Goal: Task Accomplishment & Management: Use online tool/utility

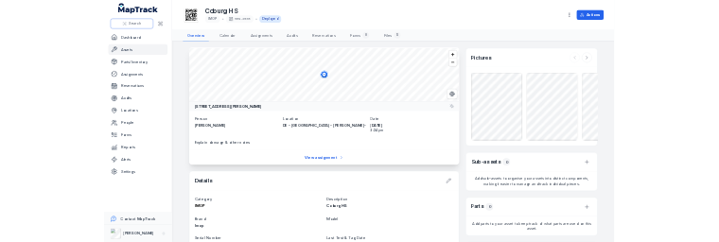
scroll to position [473, 0]
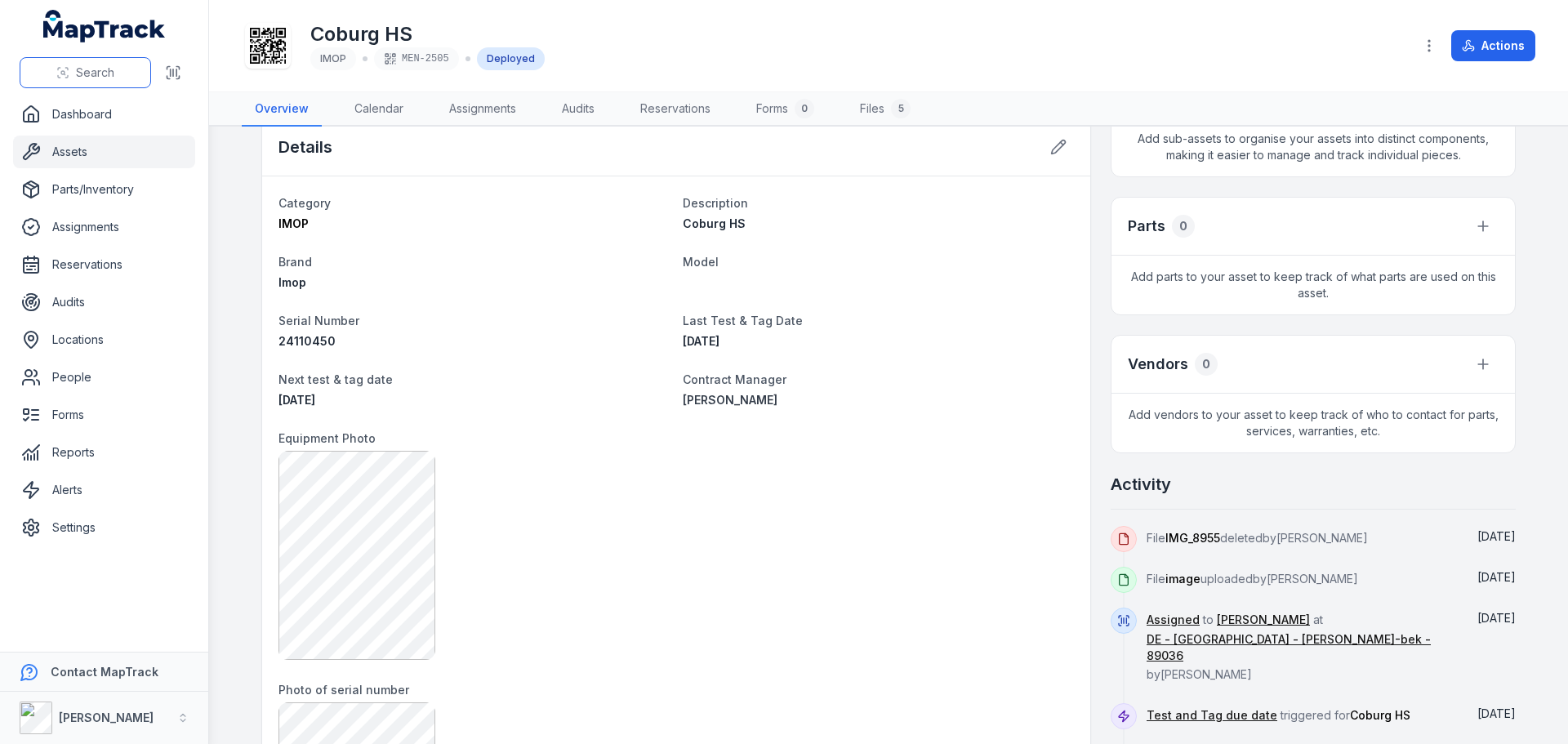
click at [91, 69] on span "Search" at bounding box center [95, 73] width 38 height 16
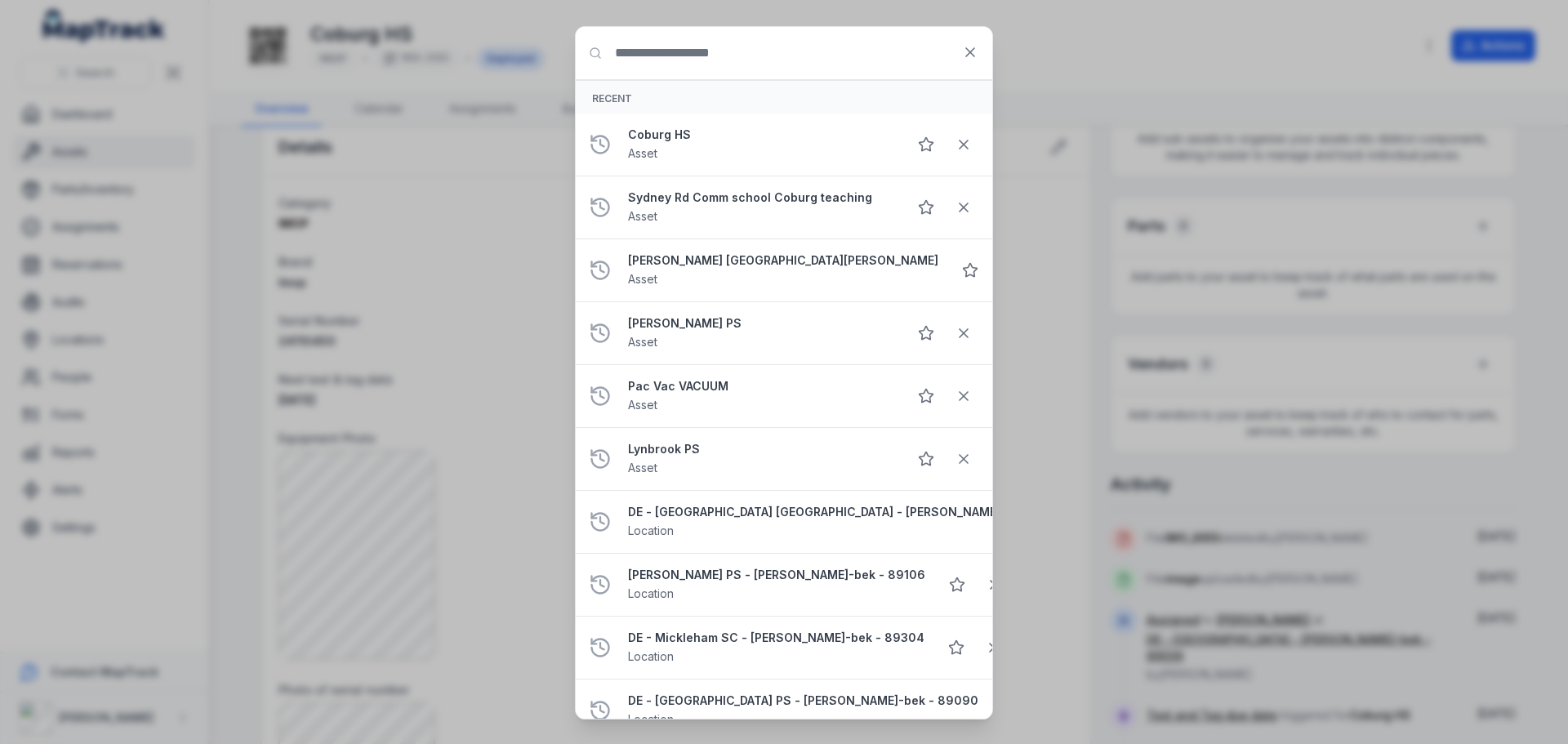
click at [698, 54] on input "Search for anything" at bounding box center [784, 53] width 417 height 53
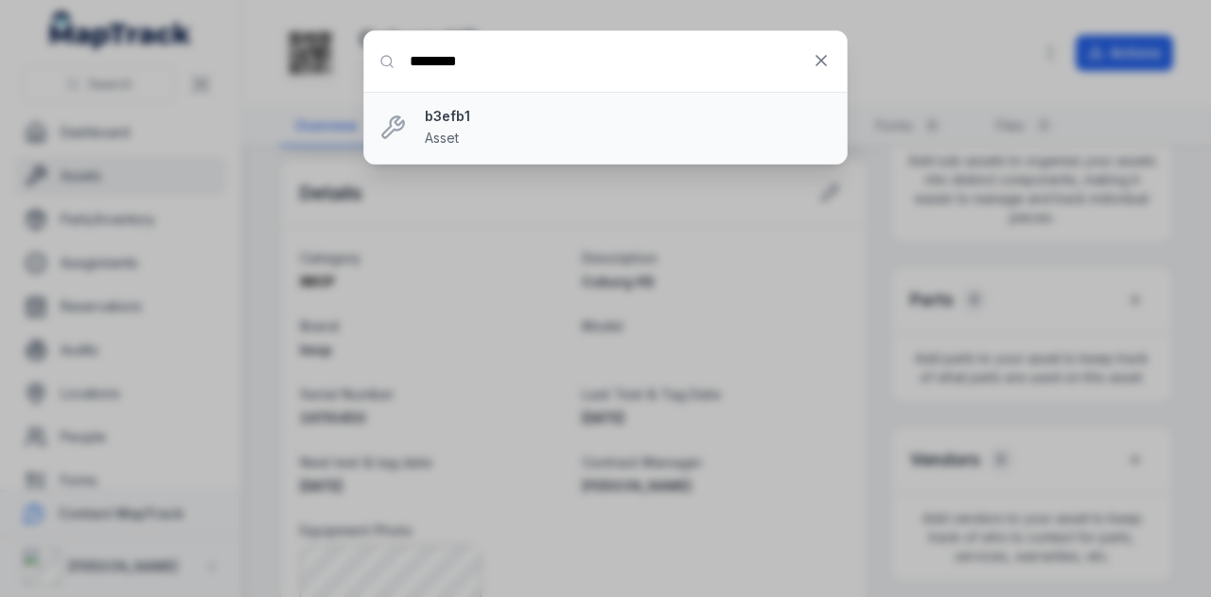
type input "********"
click at [527, 129] on div "b3efb1 Asset" at bounding box center [628, 128] width 407 height 42
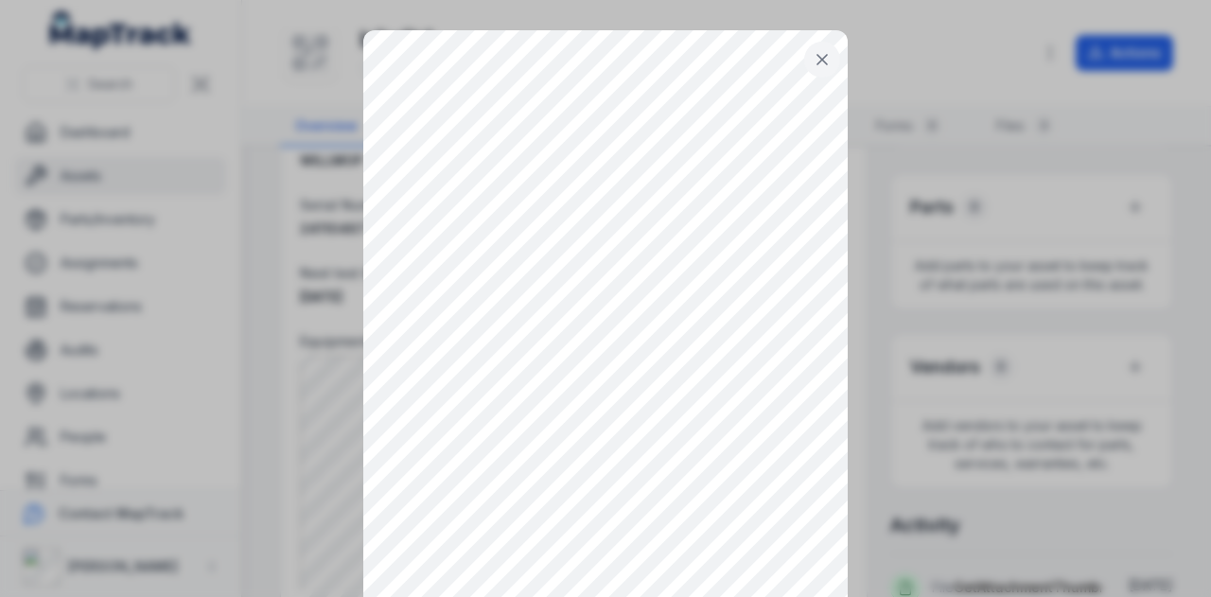
click at [815, 63] on icon at bounding box center [822, 59] width 19 height 19
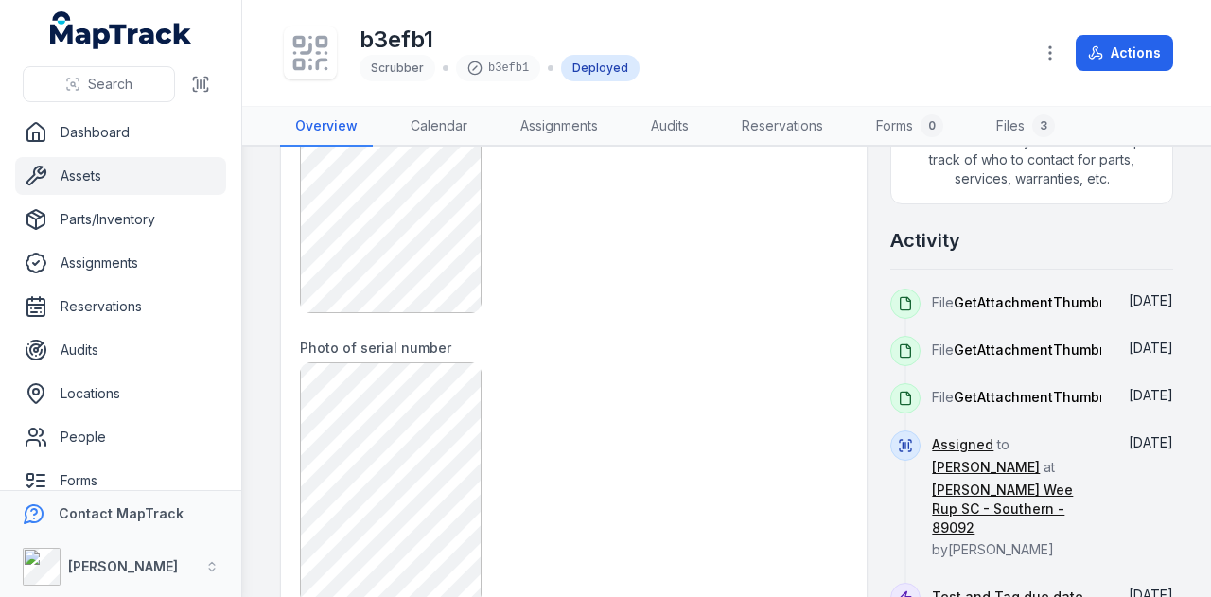
scroll to position [1041, 0]
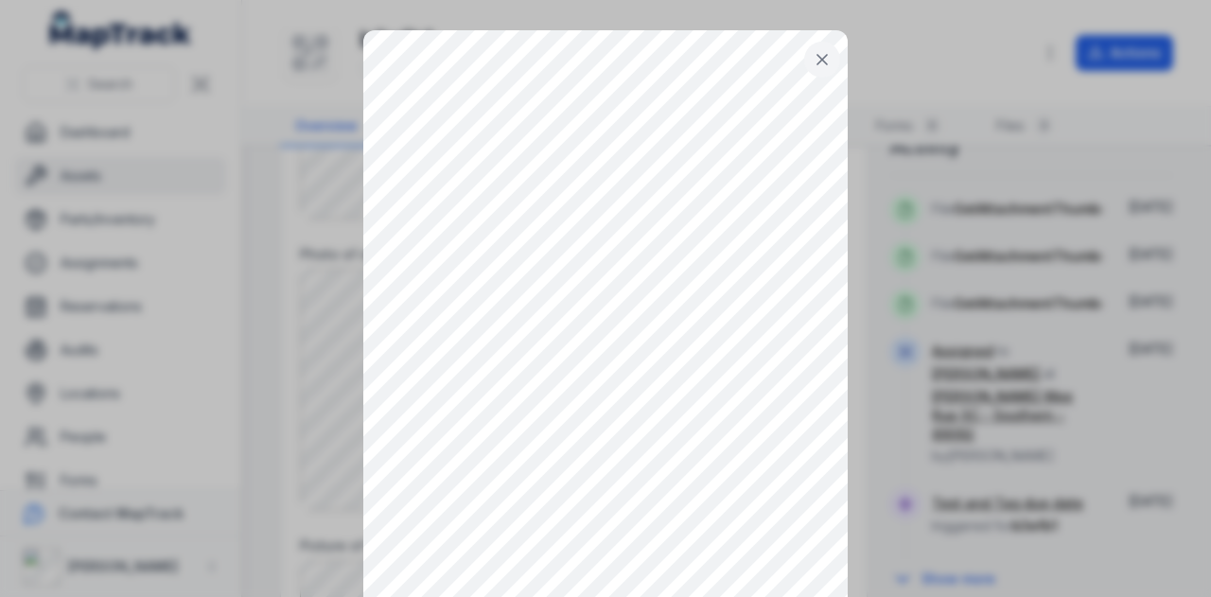
click at [814, 64] on icon at bounding box center [822, 59] width 19 height 19
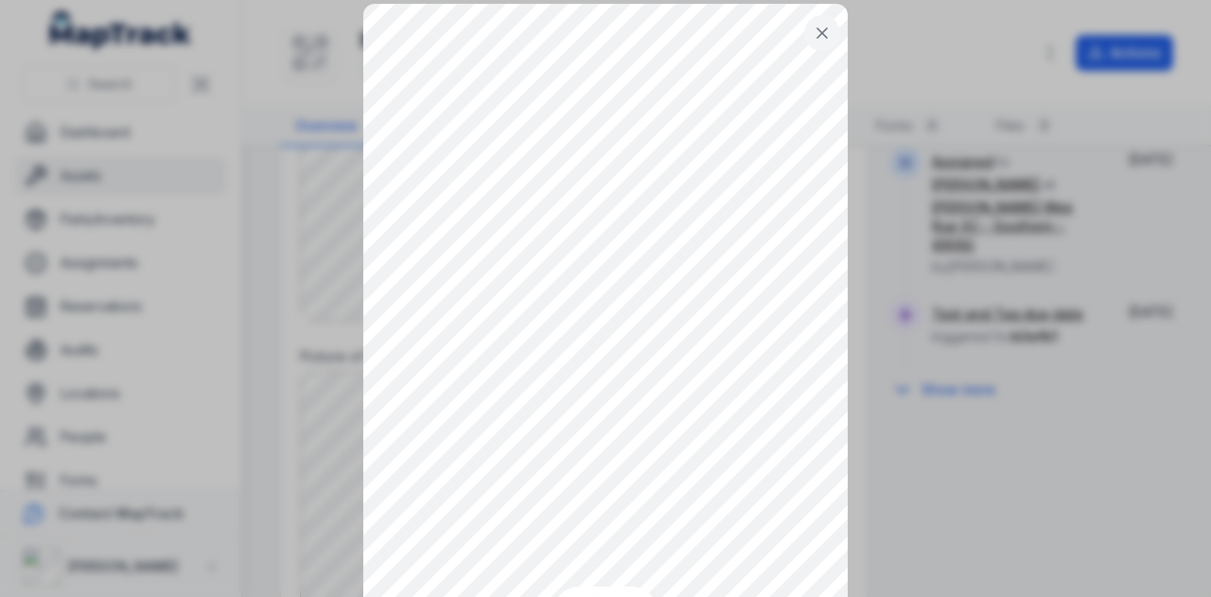
scroll to position [0, 0]
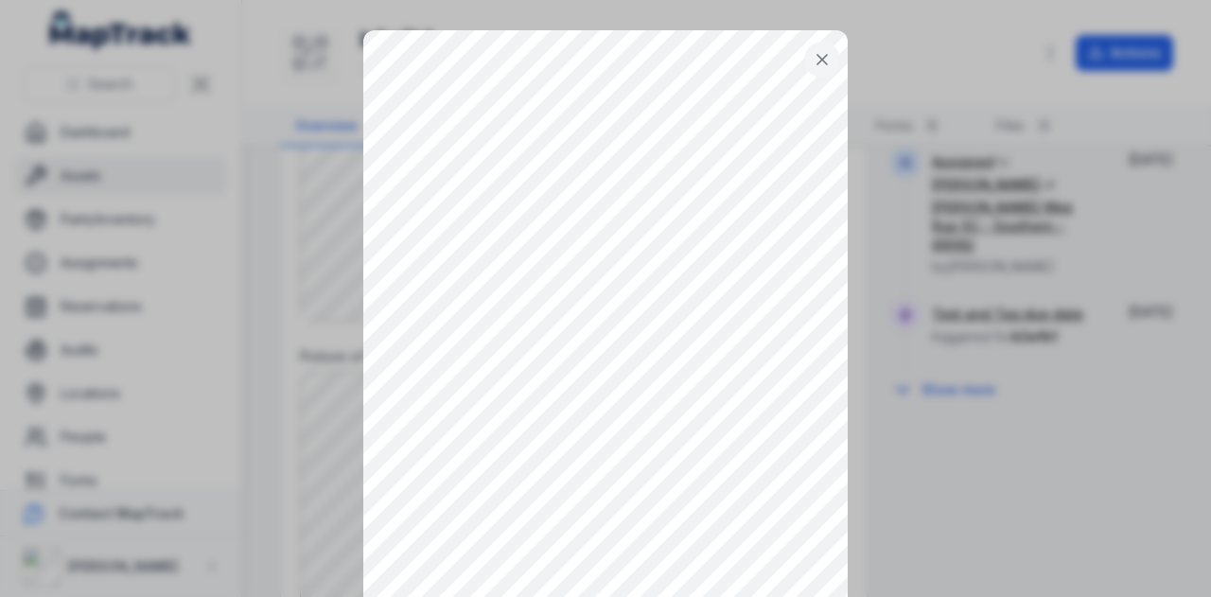
click at [807, 46] on button at bounding box center [822, 60] width 36 height 36
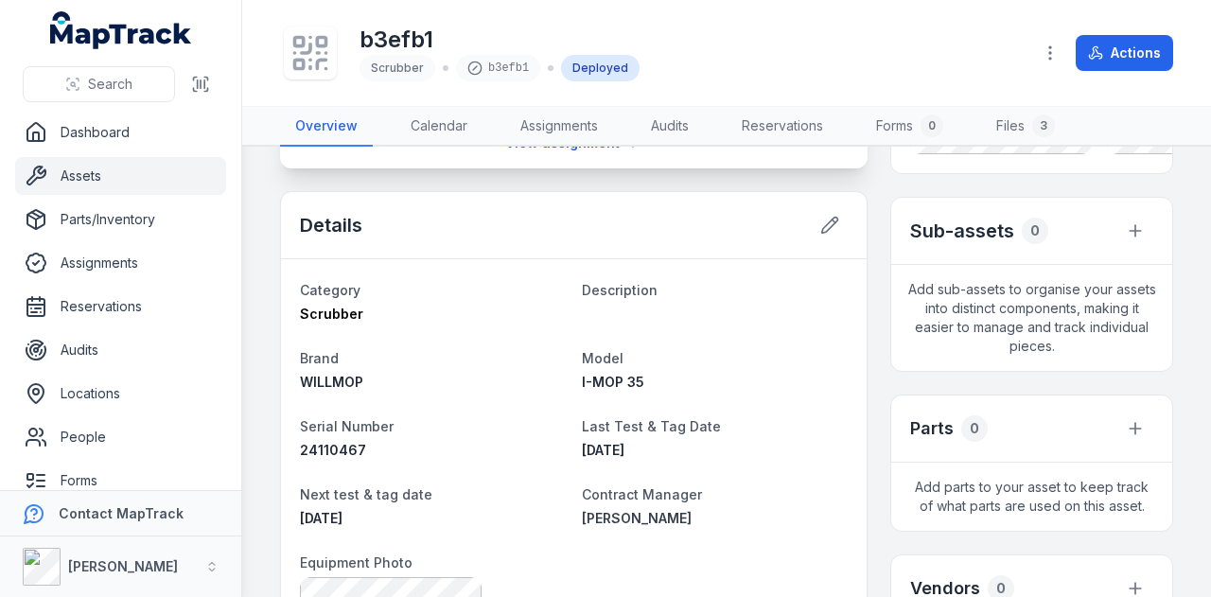
scroll to position [568, 0]
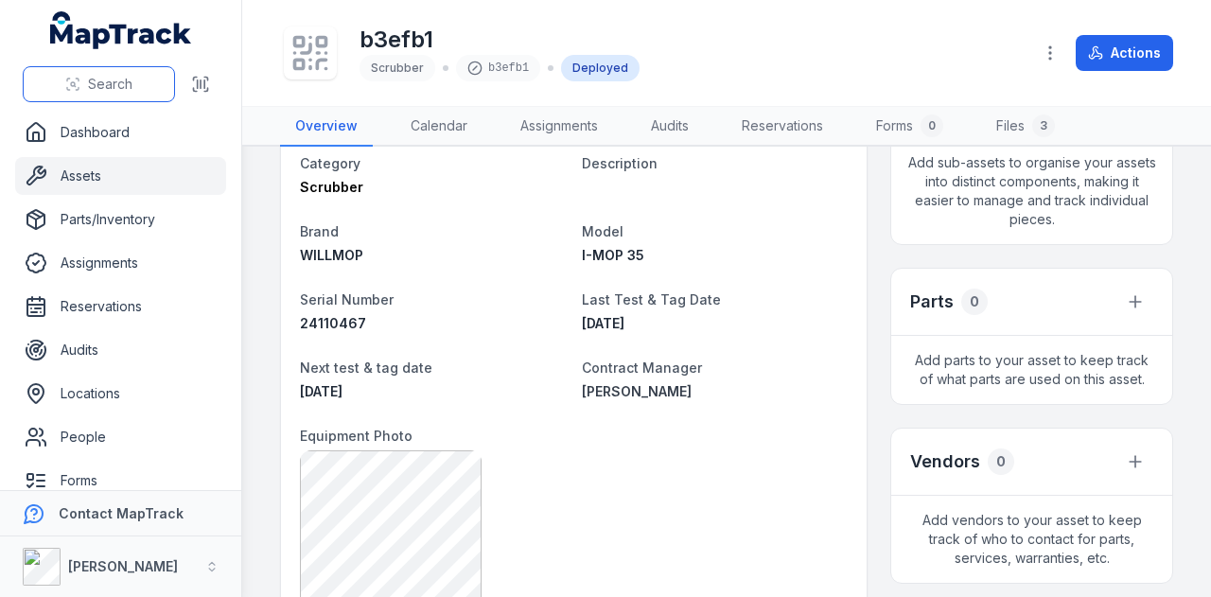
click at [138, 83] on button "Search" at bounding box center [99, 84] width 152 height 36
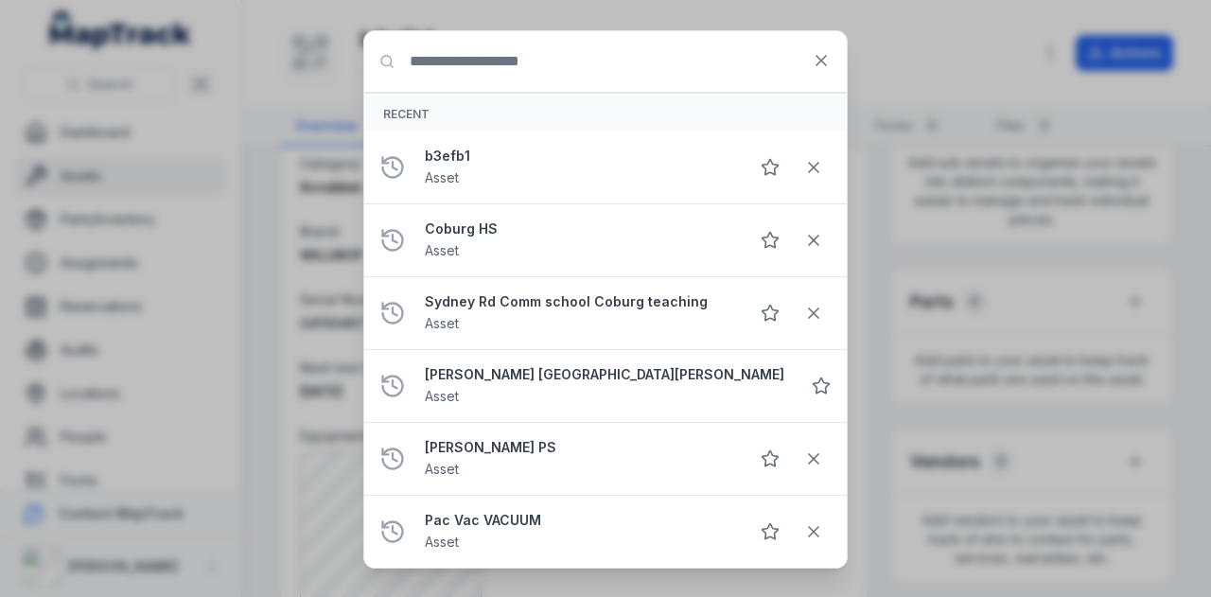
click at [609, 58] on input "Search for anything" at bounding box center [605, 61] width 483 height 61
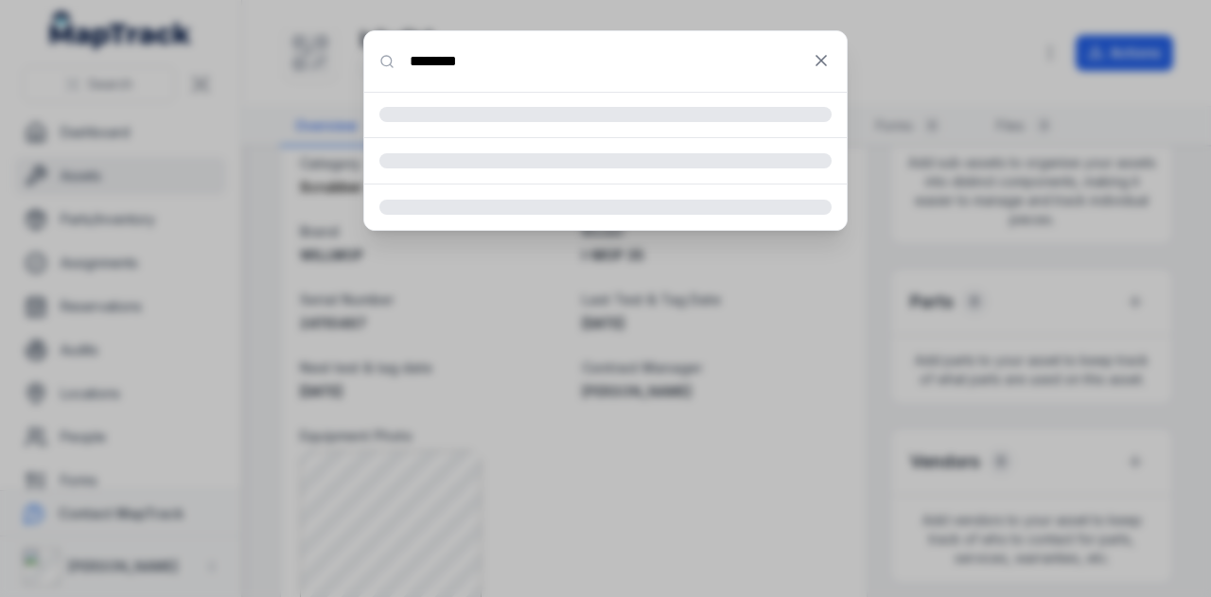
type input "********"
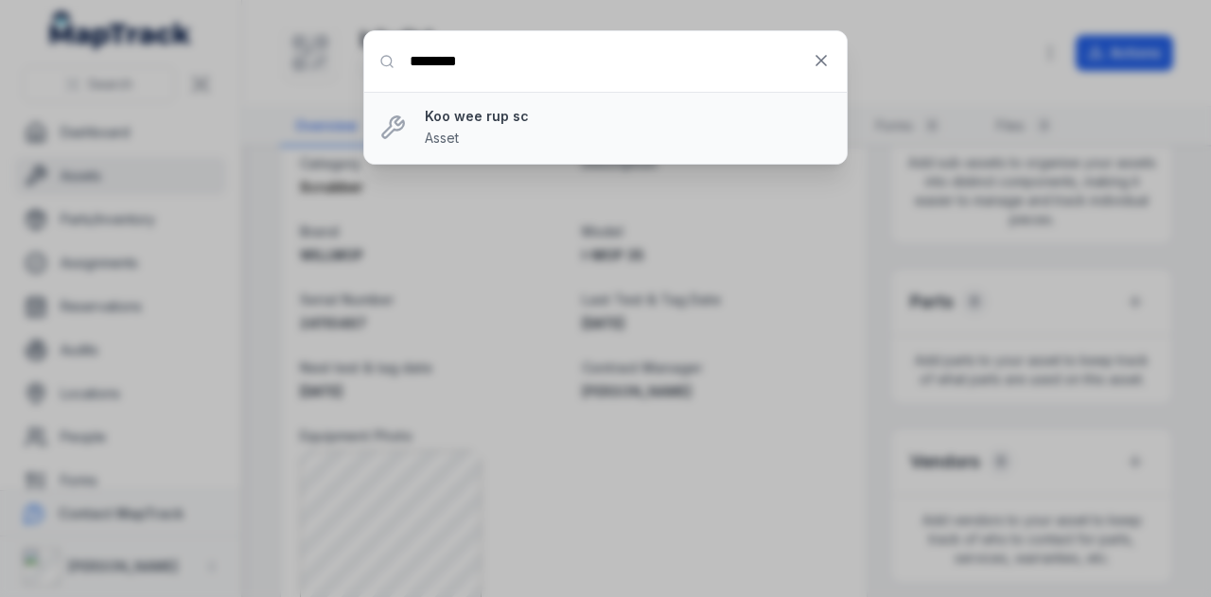
click at [505, 116] on strong "Koo wee rup sc" at bounding box center [628, 116] width 407 height 19
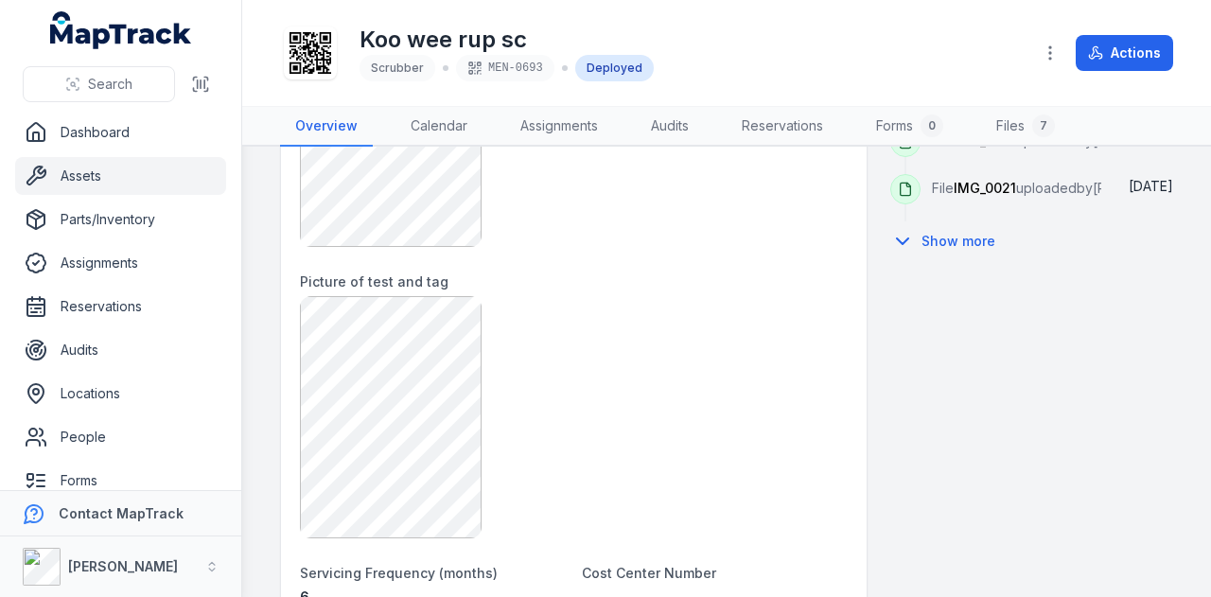
scroll to position [1325, 0]
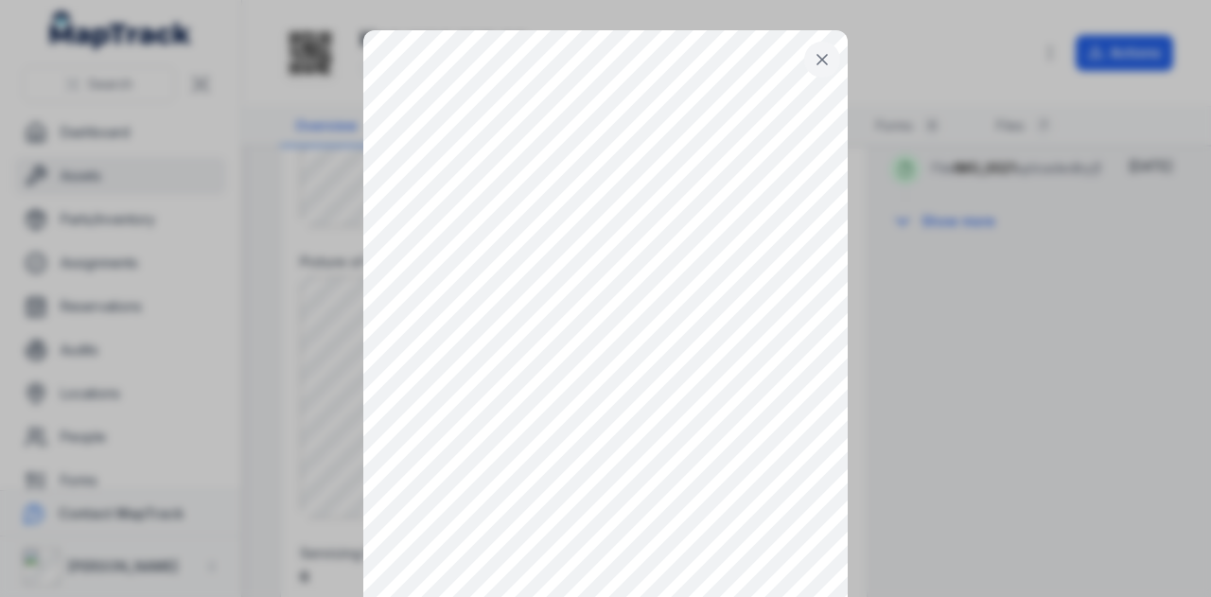
click at [816, 50] on icon at bounding box center [822, 59] width 19 height 19
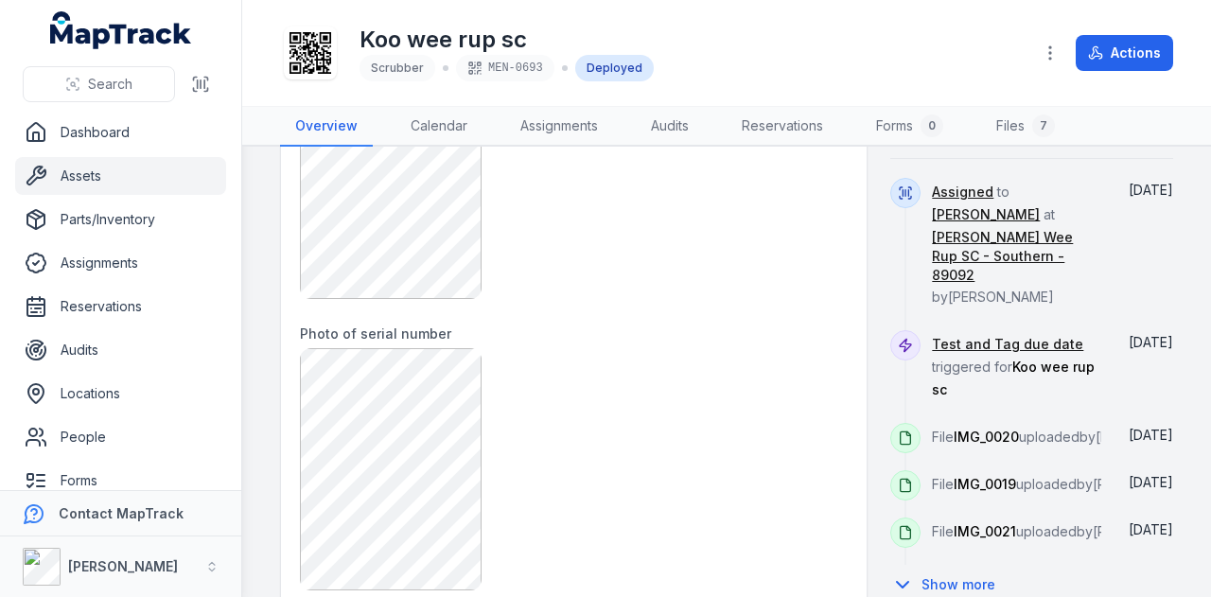
scroll to position [1151, 0]
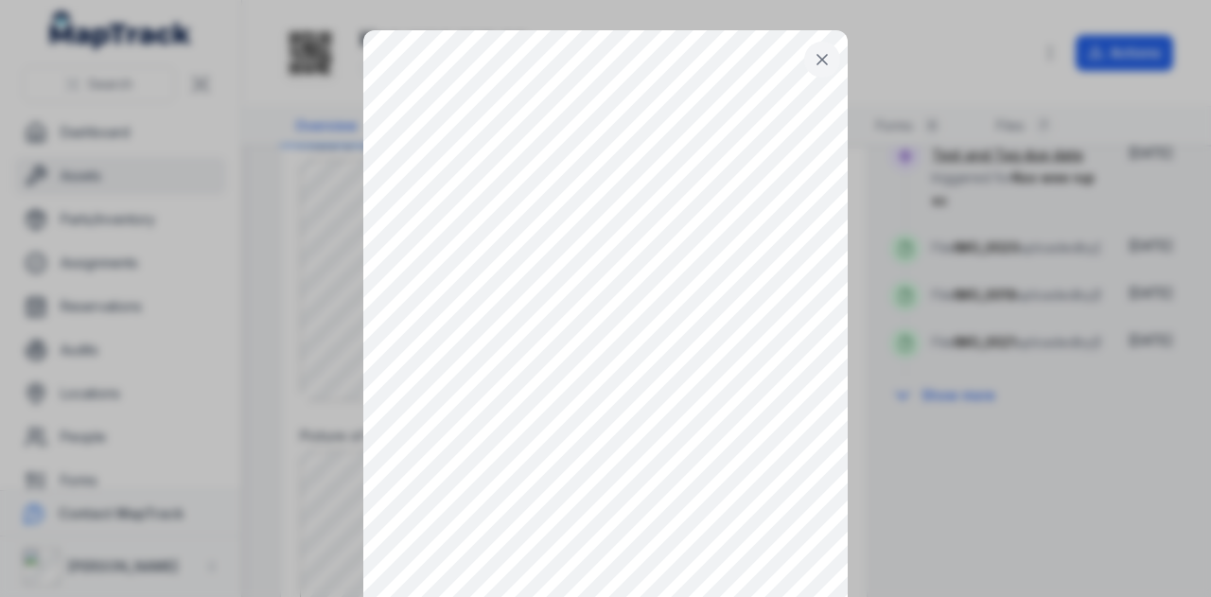
click at [827, 60] on button at bounding box center [822, 60] width 36 height 36
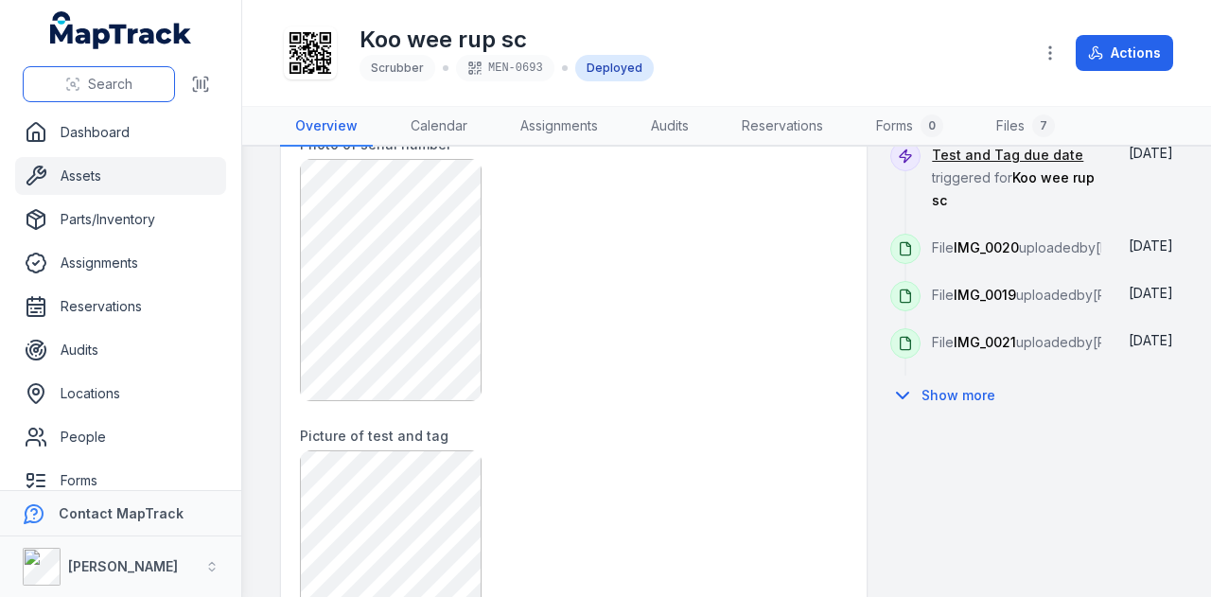
click at [80, 79] on icon at bounding box center [72, 84] width 15 height 15
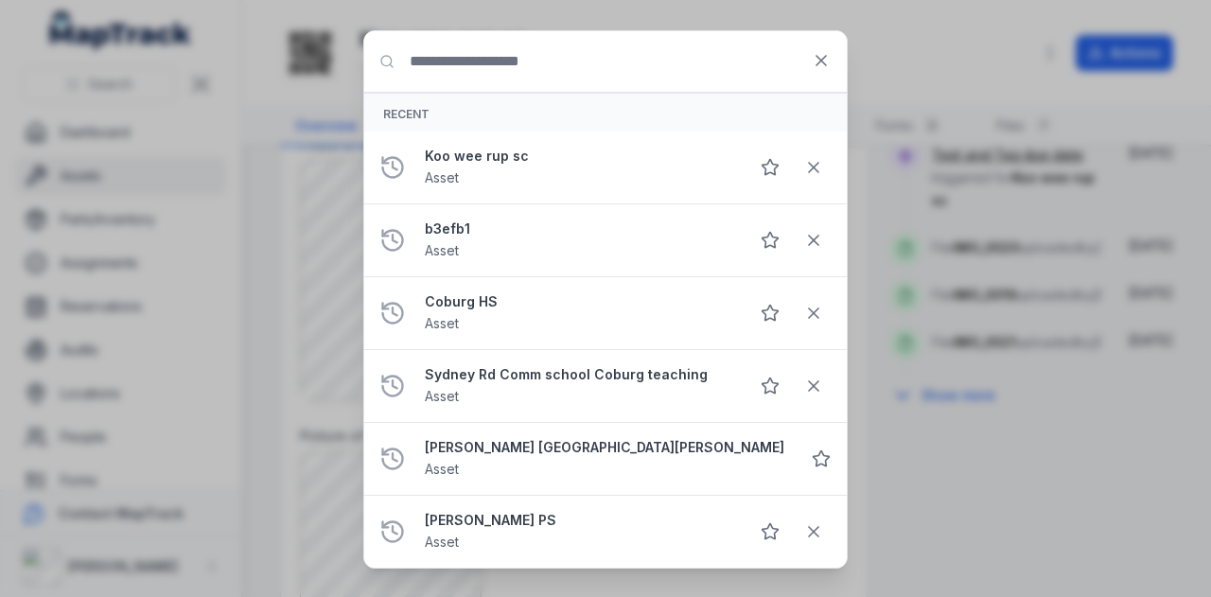
click at [485, 58] on input "Search for anything" at bounding box center [605, 61] width 483 height 61
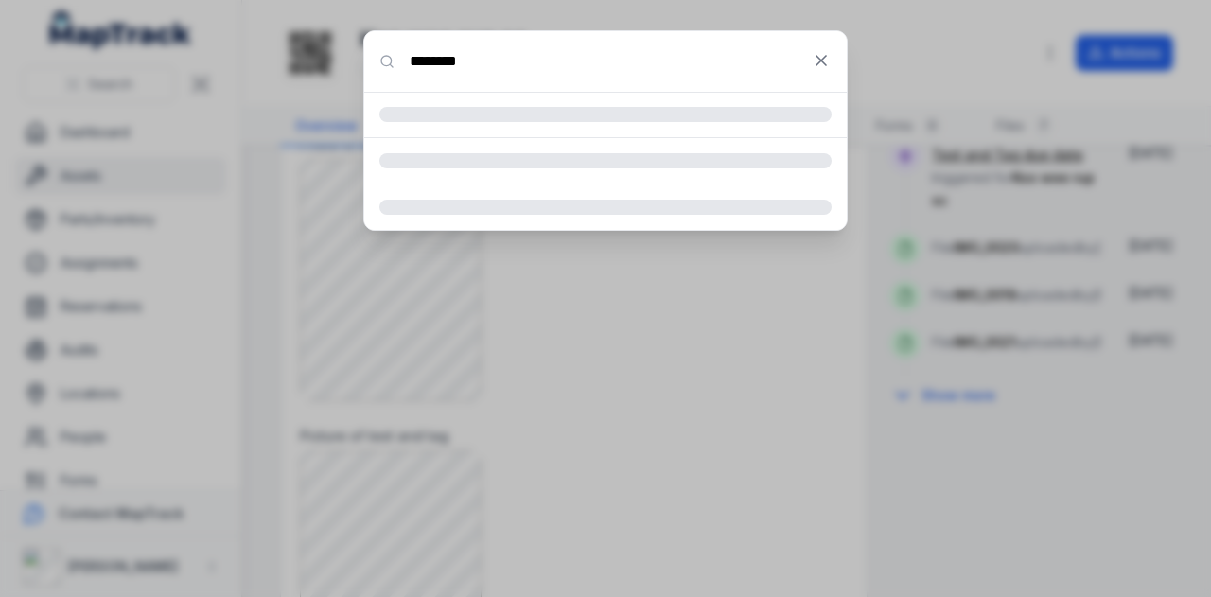
type input "********"
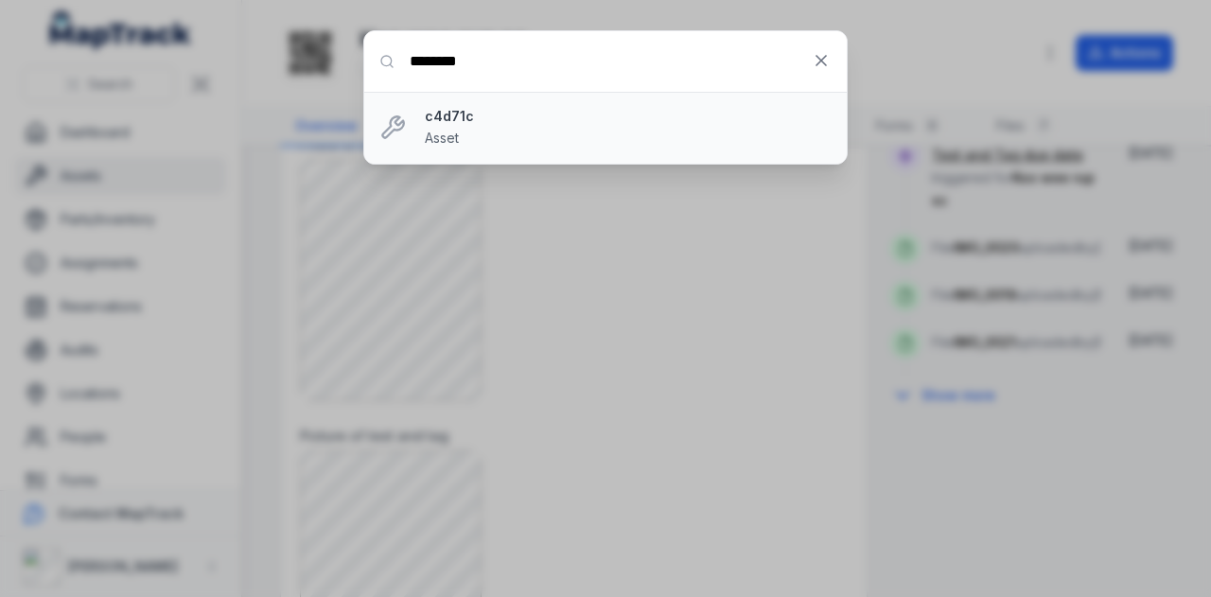
click at [483, 132] on div "c4d71c Asset" at bounding box center [628, 128] width 407 height 42
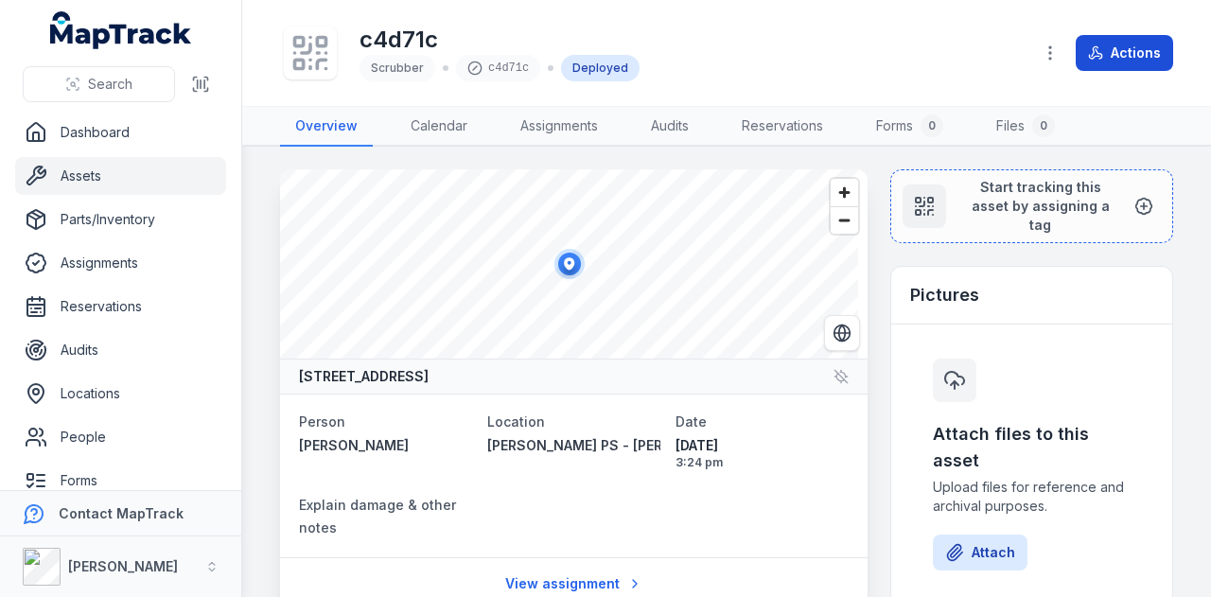
click at [1117, 62] on button "Actions" at bounding box center [1124, 53] width 97 height 36
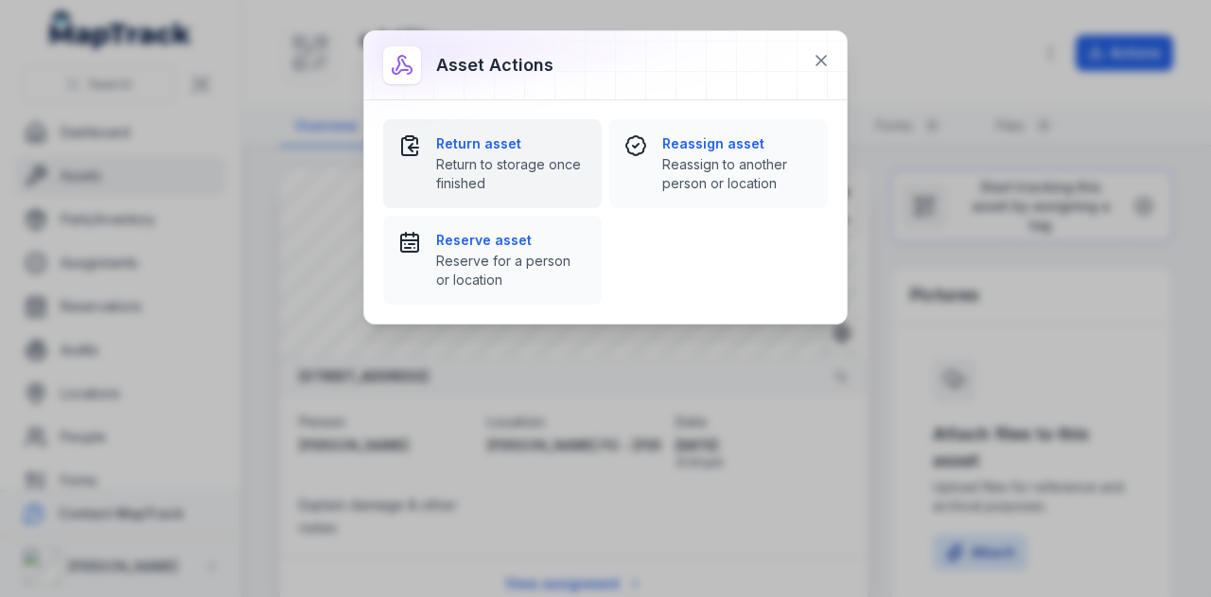
click at [461, 164] on span "Return to storage once finished" at bounding box center [511, 174] width 150 height 38
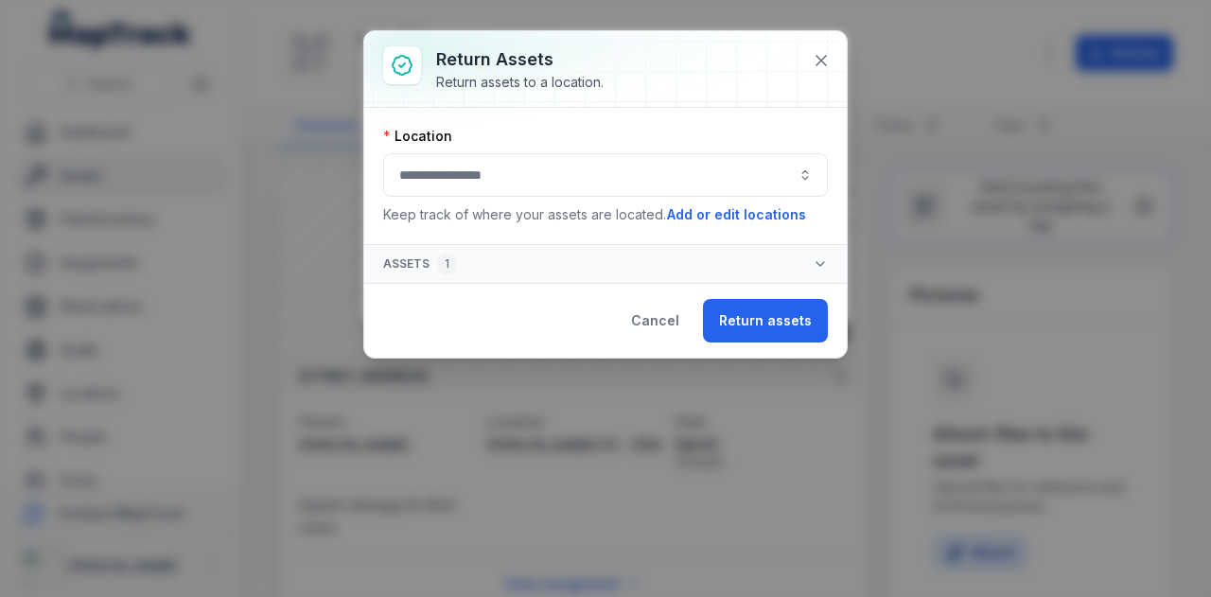
click at [521, 185] on button "button" at bounding box center [605, 175] width 445 height 44
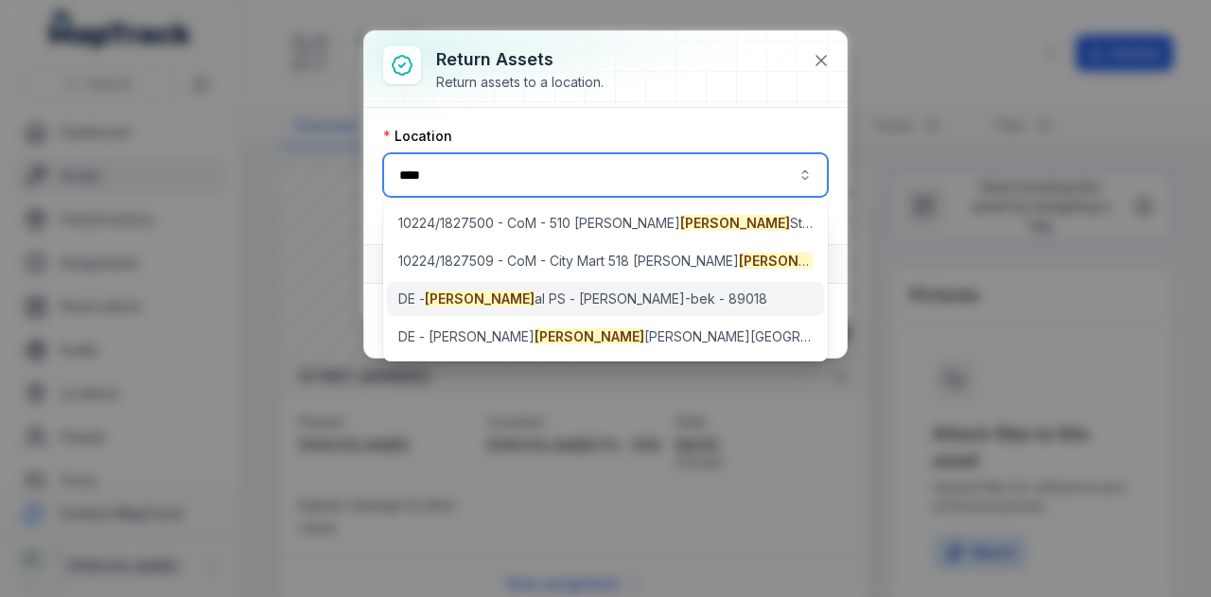
type input "****"
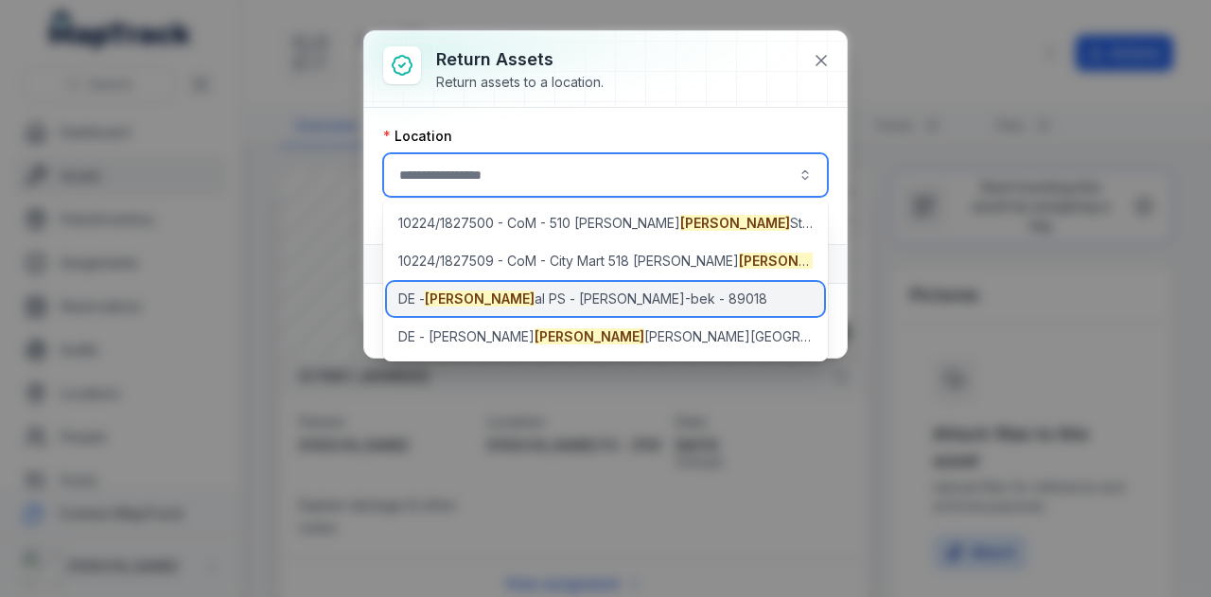
click at [657, 308] on span "DE - [PERSON_NAME] al PS - [PERSON_NAME]-bek - 89018" at bounding box center [582, 299] width 369 height 19
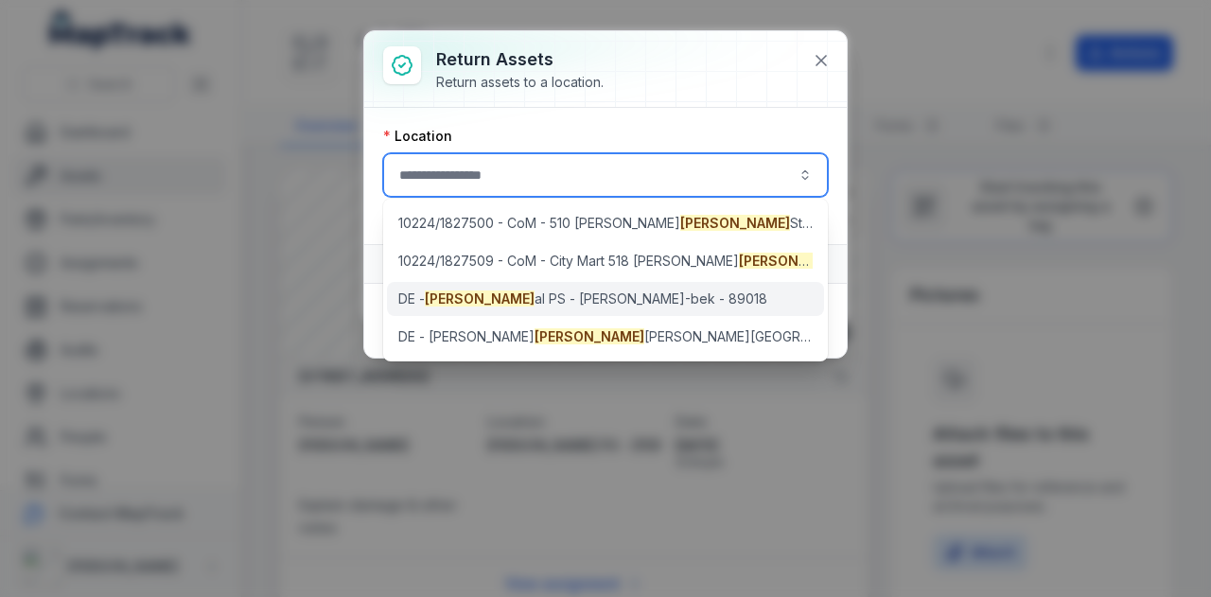
type input "**********"
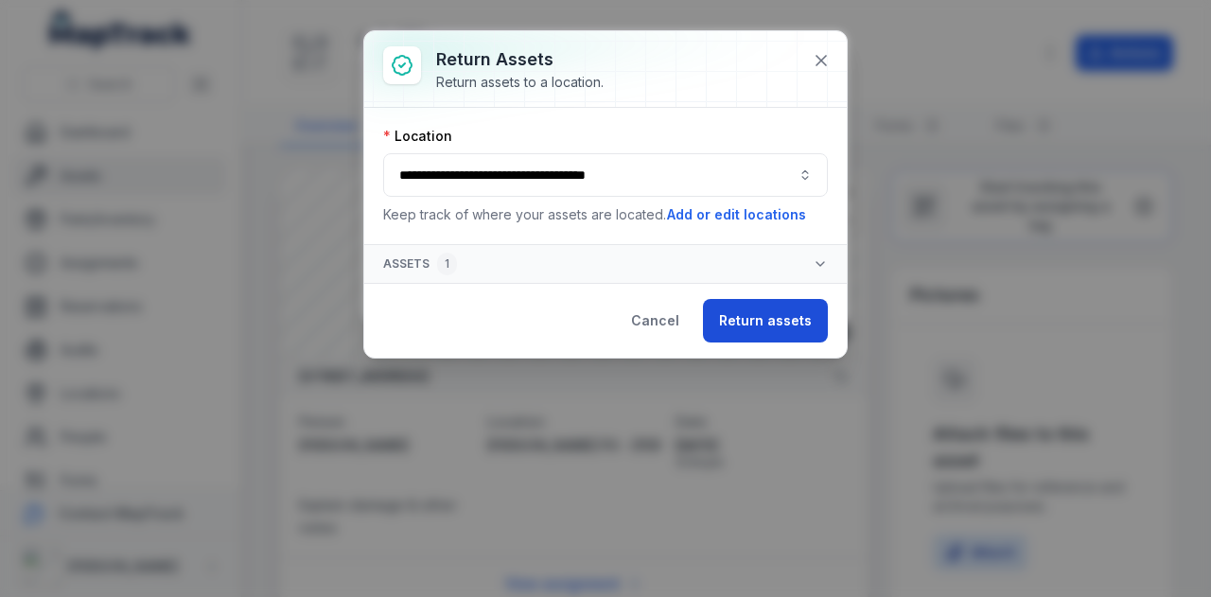
click at [779, 318] on button "Return assets" at bounding box center [765, 321] width 125 height 44
